Goal: Navigation & Orientation: Understand site structure

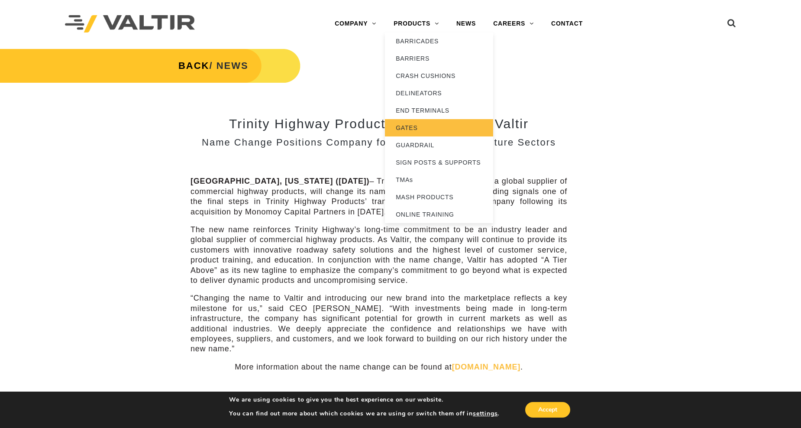
click at [406, 125] on link "GATES" at bounding box center [439, 127] width 108 height 17
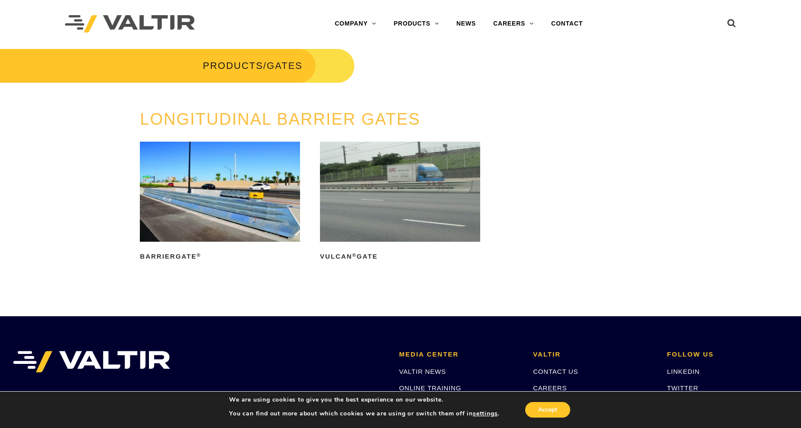
click at [223, 194] on img at bounding box center [220, 192] width 160 height 100
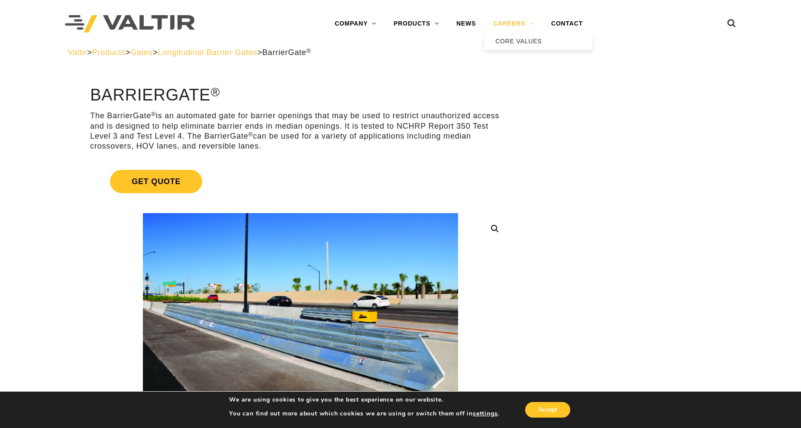
click at [509, 23] on link "CAREERS" at bounding box center [513, 23] width 58 height 17
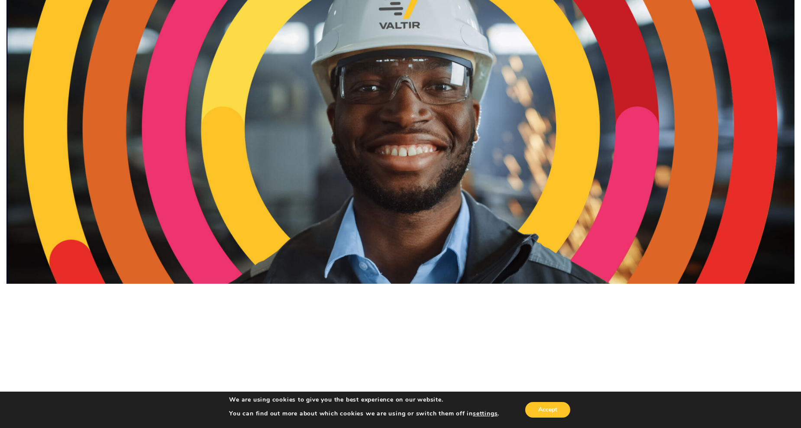
scroll to position [173, 0]
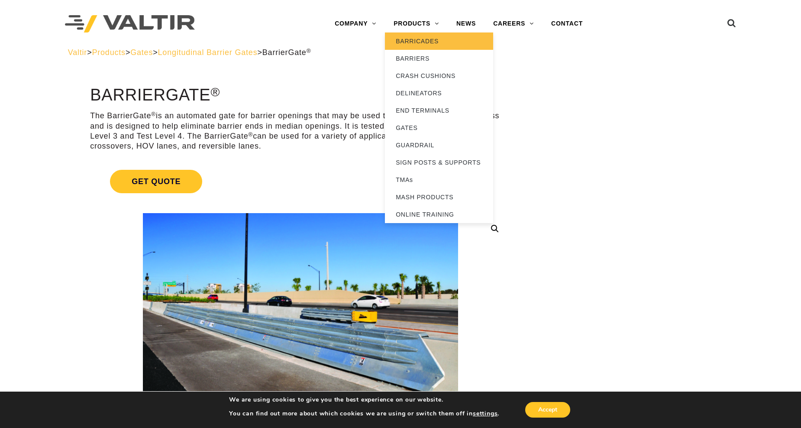
click at [423, 39] on link "BARRICADES" at bounding box center [439, 40] width 108 height 17
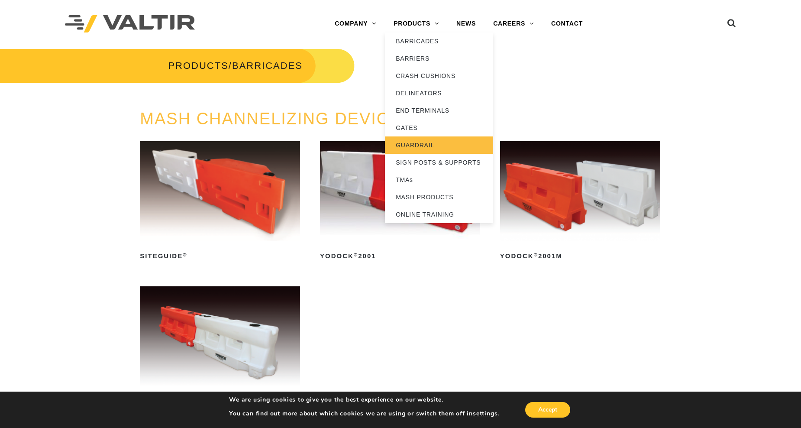
click at [421, 142] on link "GUARDRAIL" at bounding box center [439, 144] width 108 height 17
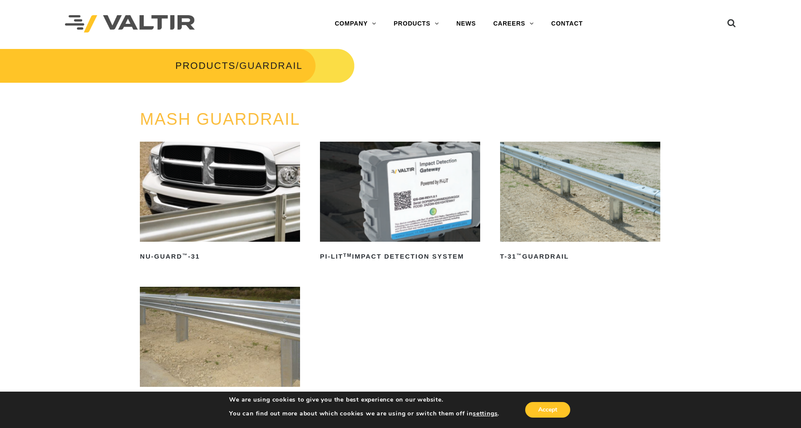
click at [583, 194] on img at bounding box center [580, 192] width 160 height 100
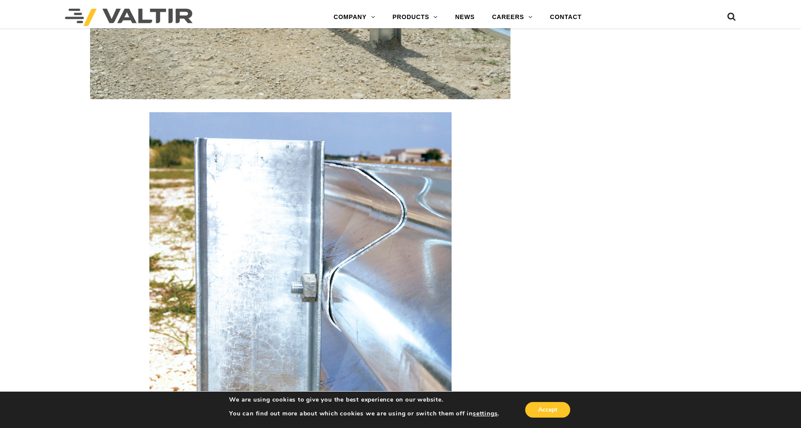
scroll to position [1082, 0]
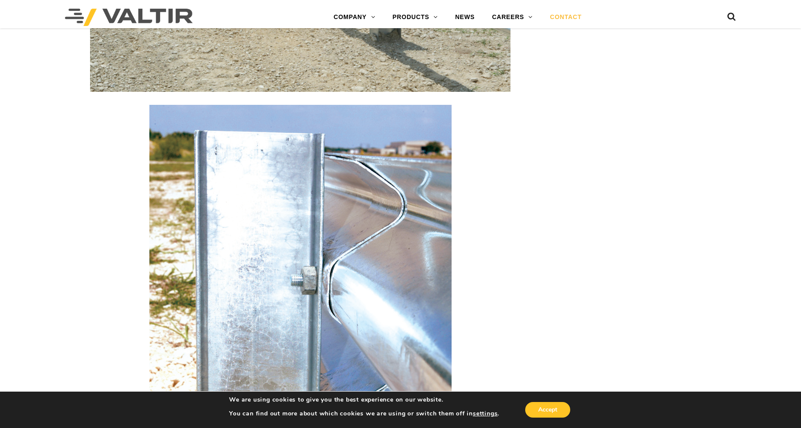
click at [566, 15] on link "CONTACT" at bounding box center [565, 17] width 49 height 17
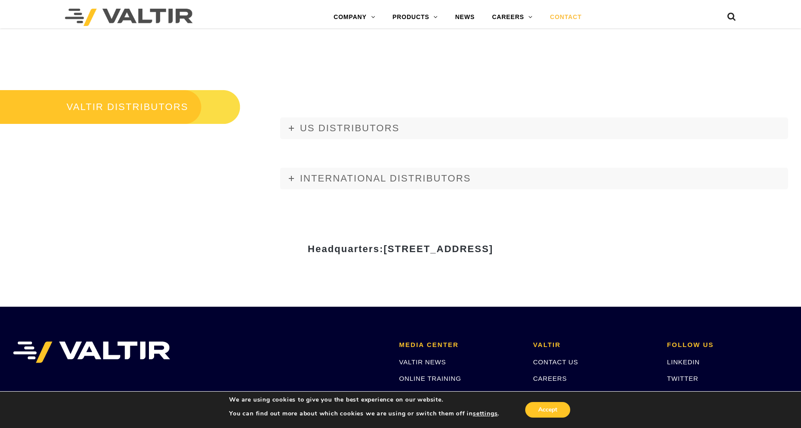
scroll to position [1039, 0]
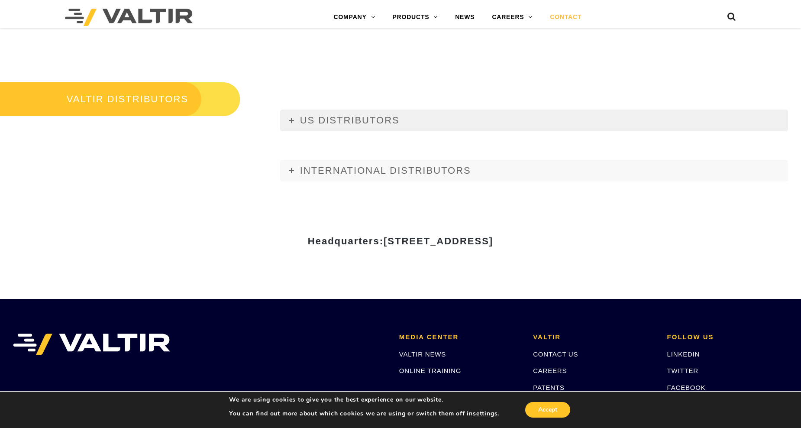
click at [347, 118] on span "US DISTRIBUTORS" at bounding box center [350, 120] width 100 height 11
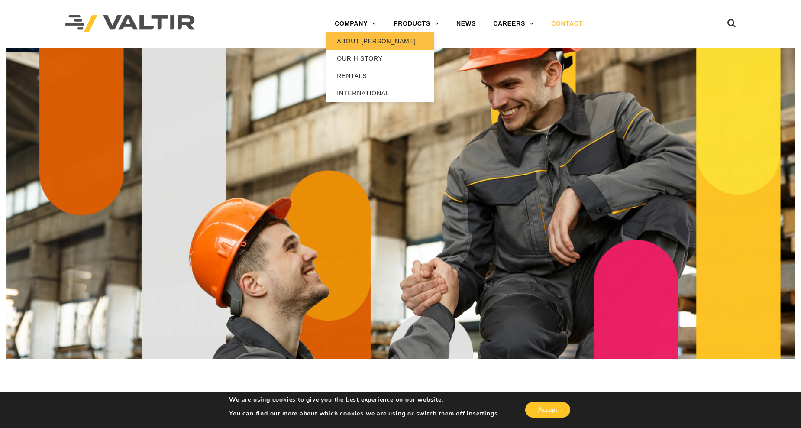
click at [349, 44] on link "ABOUT [PERSON_NAME]" at bounding box center [380, 40] width 108 height 17
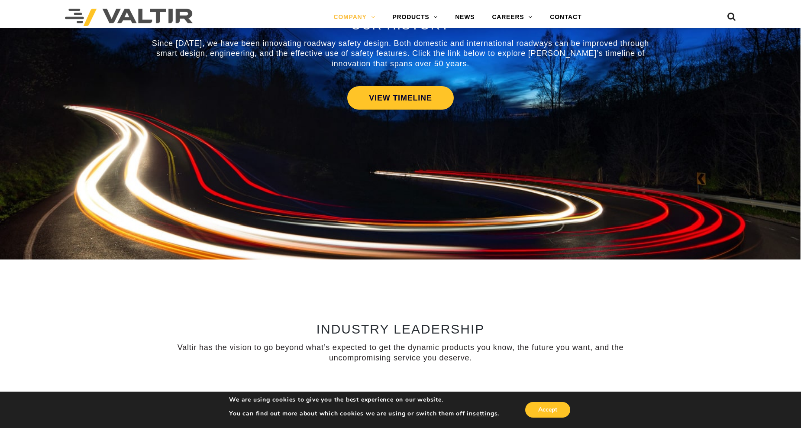
scroll to position [476, 0]
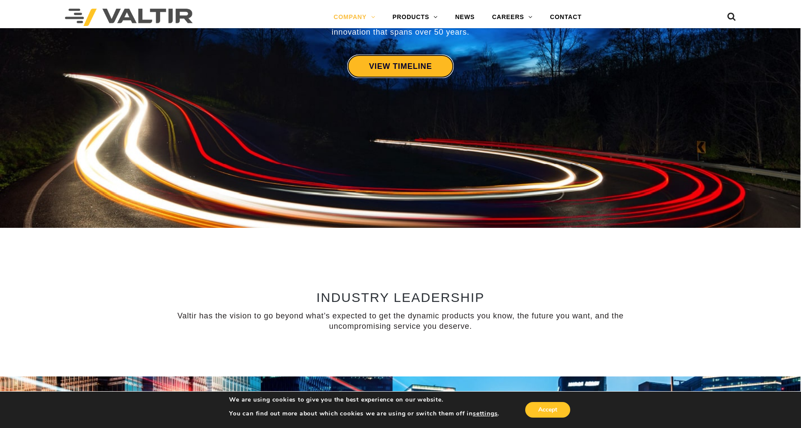
click at [382, 65] on link "VIEW TIMELINE" at bounding box center [400, 66] width 106 height 23
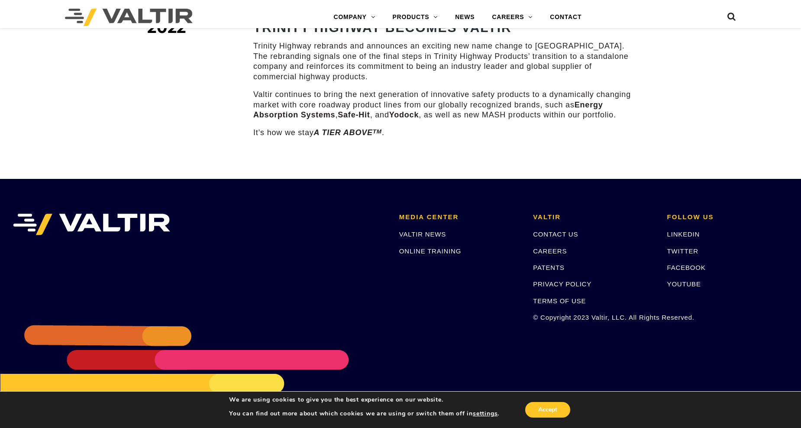
scroll to position [1287, 0]
click at [557, 280] on link "PRIVACY POLICY" at bounding box center [562, 283] width 58 height 7
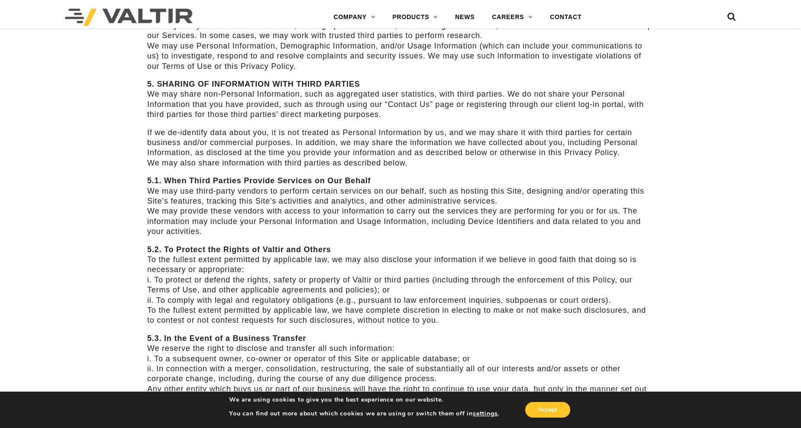
scroll to position [1601, 0]
